Goal: Task Accomplishment & Management: Manage account settings

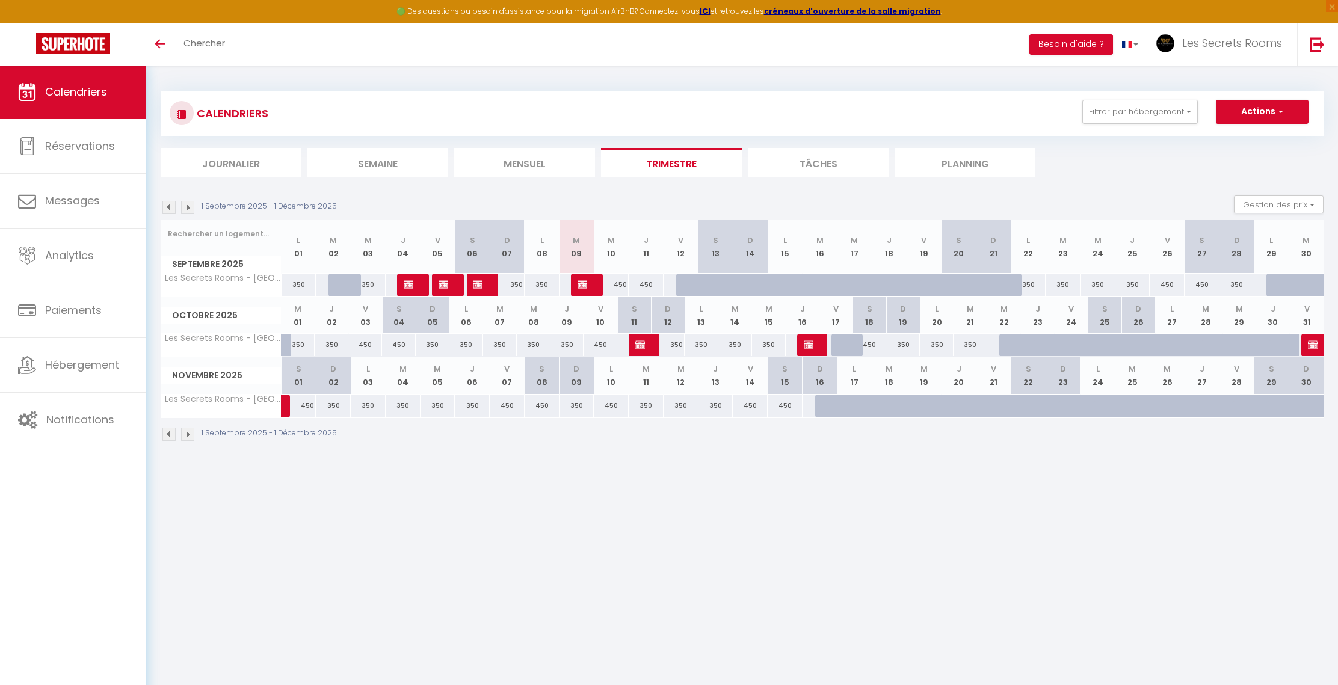
select select
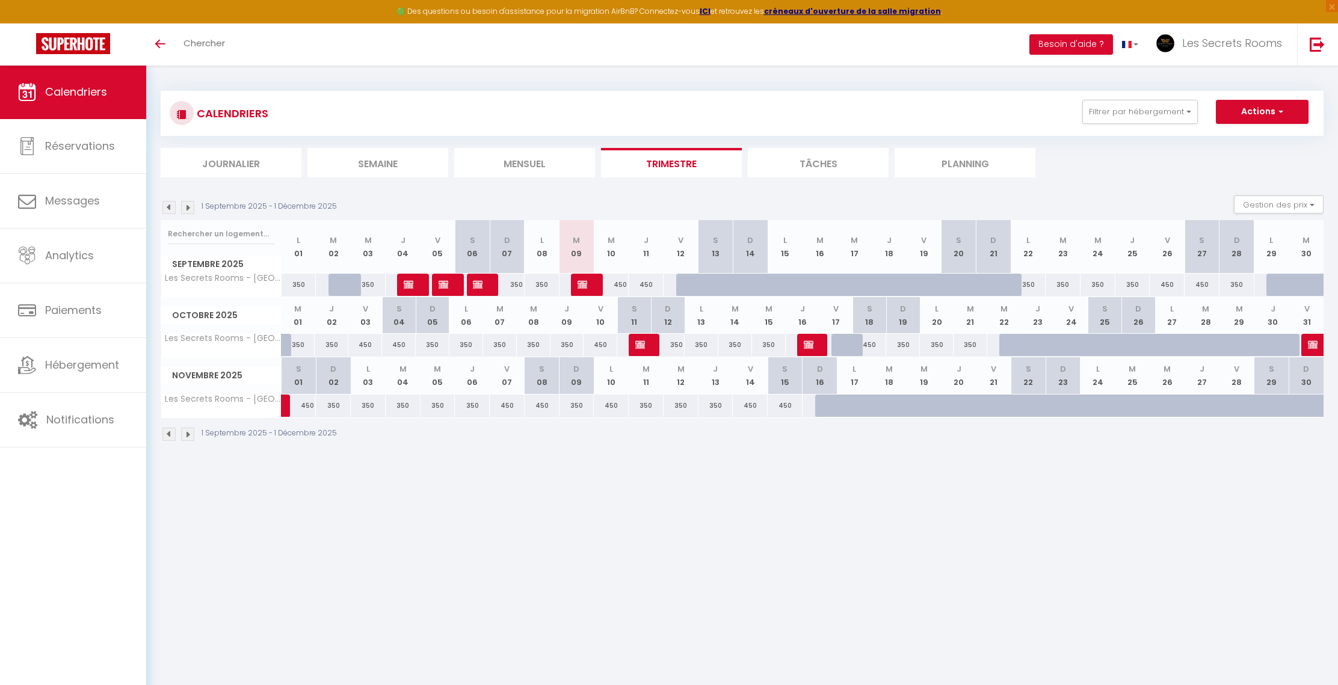
click at [487, 285] on div at bounding box center [484, 285] width 35 height 23
click at [483, 285] on span "[PERSON_NAME]" at bounding box center [478, 284] width 11 height 23
select select "OK"
select select "1"
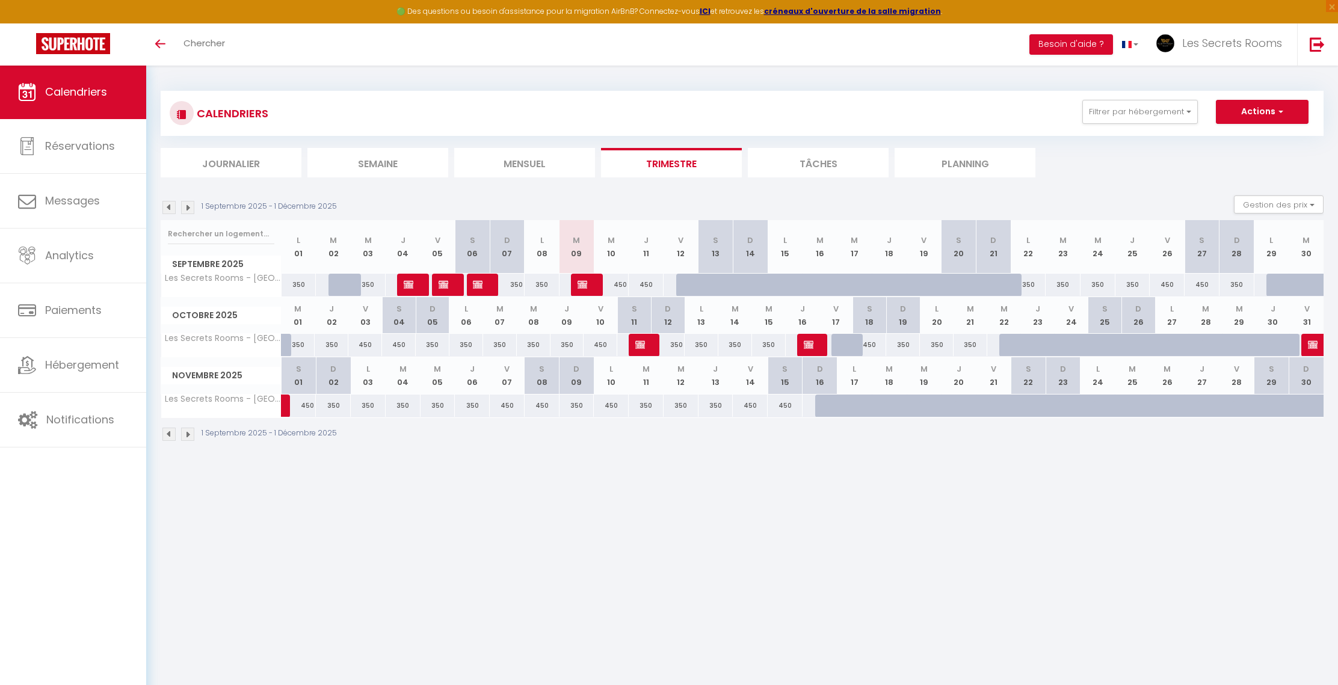
select select "0"
select select "1"
select select
